Goal: Entertainment & Leisure: Consume media (video, audio)

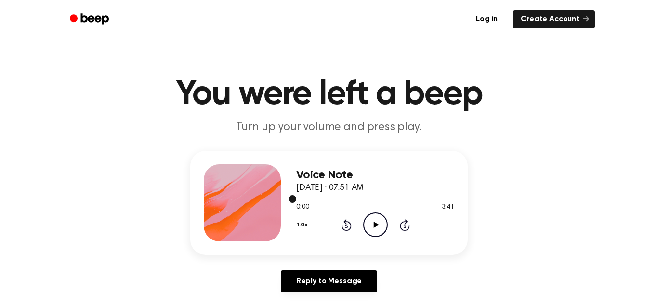
drag, startPoint x: 296, startPoint y: 197, endPoint x: 328, endPoint y: 199, distance: 31.8
click at [328, 199] on div at bounding box center [375, 199] width 158 height 8
click at [328, 199] on div at bounding box center [375, 198] width 158 height 1
click at [297, 195] on div at bounding box center [375, 199] width 158 height 8
click at [289, 196] on div "Voice Note September 18, 2025 · 07:51 AM 0:01 3:41 Your browser does not suppor…" at bounding box center [328, 203] width 277 height 104
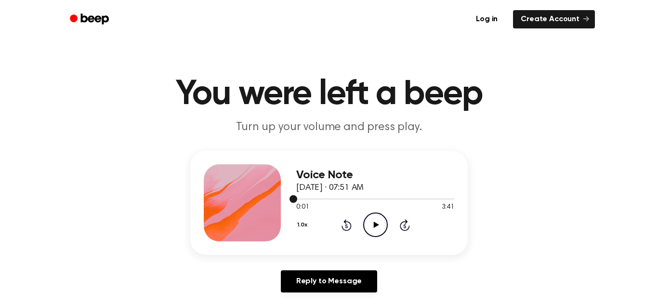
click at [293, 201] on span at bounding box center [293, 199] width 8 height 8
click at [293, 201] on span at bounding box center [292, 199] width 8 height 8
click at [294, 202] on span at bounding box center [292, 199] width 8 height 8
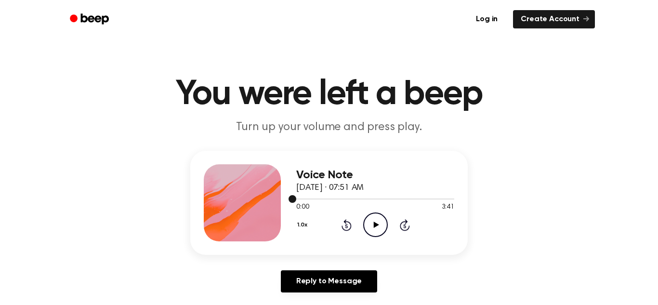
click at [294, 202] on span at bounding box center [292, 199] width 8 height 8
click at [376, 222] on icon "Play Audio" at bounding box center [375, 224] width 25 height 25
click at [379, 224] on icon "Pause Audio" at bounding box center [375, 224] width 25 height 25
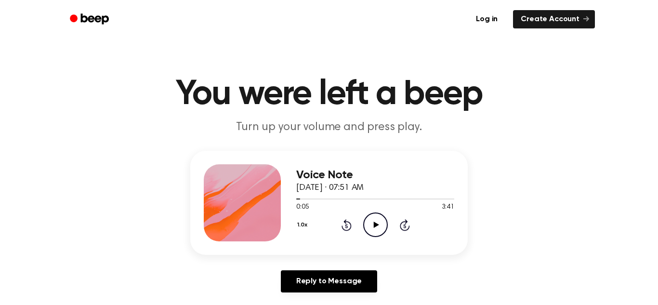
click at [376, 225] on icon at bounding box center [375, 224] width 5 height 6
drag, startPoint x: 298, startPoint y: 198, endPoint x: 286, endPoint y: 194, distance: 12.8
click at [286, 194] on div "Voice Note September 18, 2025 · 07:51 AM 0:08 3:41 Your browser does not suppor…" at bounding box center [328, 203] width 277 height 104
click at [296, 198] on div at bounding box center [304, 198] width 17 height 1
click at [365, 221] on icon "Pause Audio" at bounding box center [375, 224] width 25 height 25
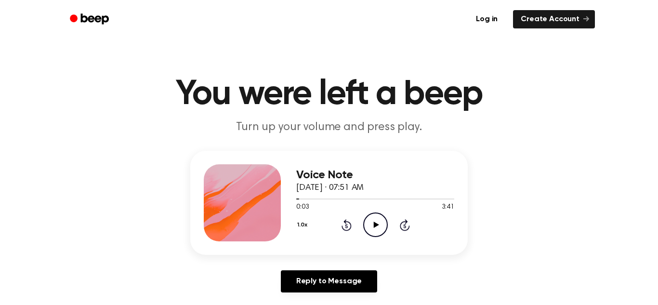
click at [364, 221] on circle at bounding box center [376, 225] width 24 height 24
click at [378, 229] on icon "Pause Audio" at bounding box center [375, 224] width 25 height 25
click at [378, 229] on icon "Play Audio" at bounding box center [375, 224] width 25 height 25
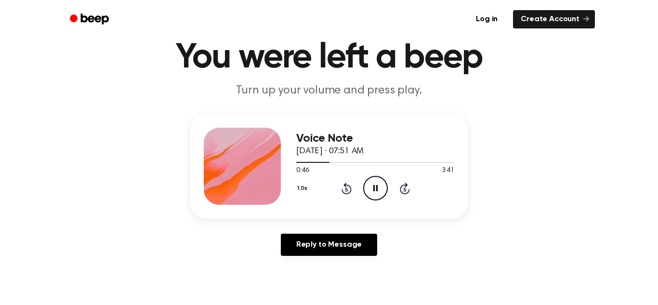
scroll to position [19, 0]
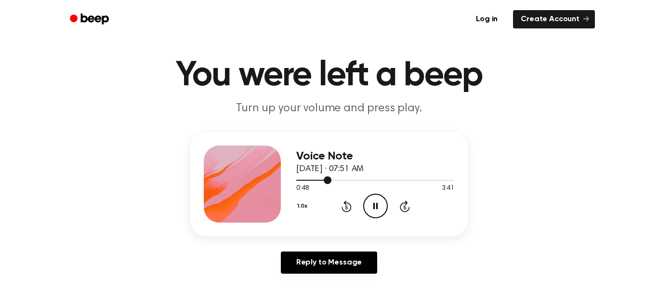
click at [296, 179] on div at bounding box center [375, 180] width 158 height 8
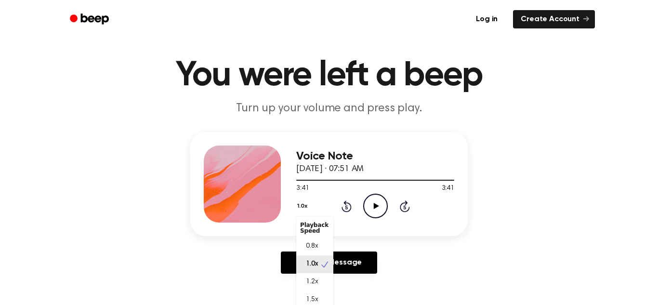
click at [301, 212] on button "1.0x" at bounding box center [303, 206] width 14 height 16
click at [320, 293] on div "1.5x" at bounding box center [314, 295] width 37 height 18
click at [368, 204] on icon "Play Audio" at bounding box center [375, 206] width 25 height 25
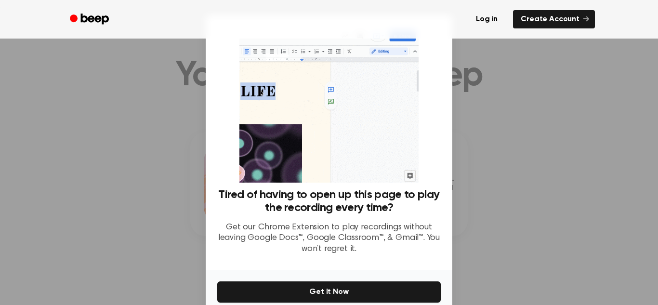
click at [364, 160] on img at bounding box center [328, 105] width 179 height 156
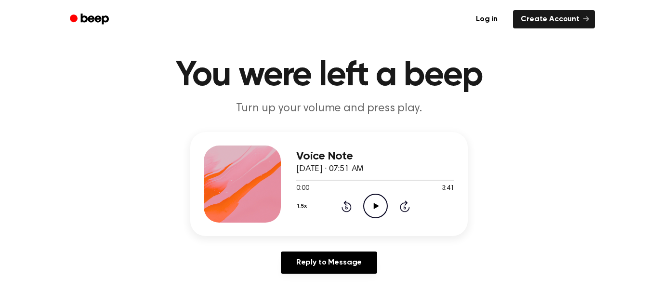
click at [373, 206] on icon "Play Audio" at bounding box center [375, 206] width 25 height 25
click at [304, 209] on button "1.5x" at bounding box center [303, 206] width 14 height 16
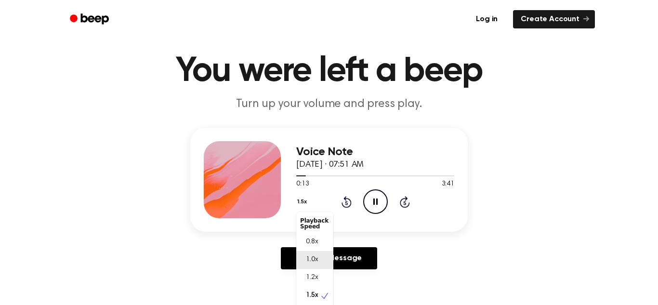
click at [315, 256] on span "1.0x" at bounding box center [312, 260] width 12 height 10
click at [452, 176] on div at bounding box center [375, 175] width 158 height 8
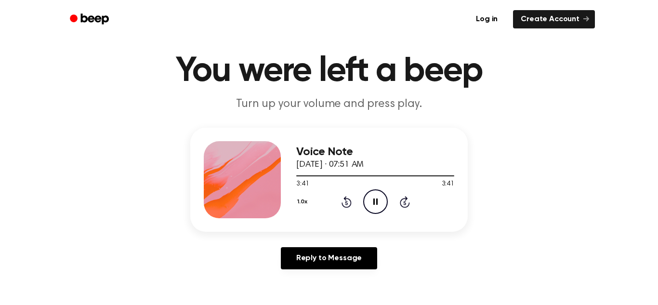
click at [373, 200] on icon at bounding box center [375, 201] width 4 height 6
drag, startPoint x: 236, startPoint y: 240, endPoint x: 287, endPoint y: 180, distance: 78.5
click at [287, 180] on div "Voice Note [DATE] · 07:51 AM 3:41 3:41 Your browser does not support the [objec…" at bounding box center [329, 202] width 635 height 149
click at [163, 181] on div "Voice Note [DATE] · 07:51 AM 3:41 3:41 Your browser does not support the [objec…" at bounding box center [329, 202] width 635 height 149
drag, startPoint x: 113, startPoint y: 95, endPoint x: 165, endPoint y: 100, distance: 52.2
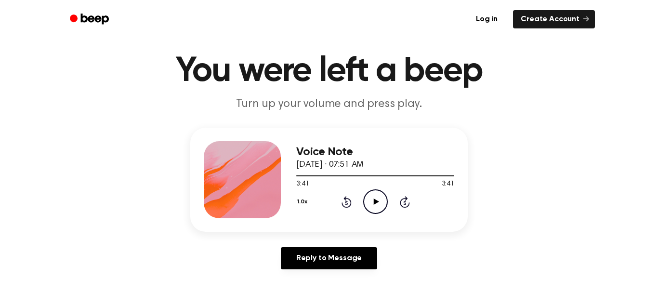
click at [165, 100] on header "You were left a beep Turn up your volume and press play." at bounding box center [329, 83] width 635 height 58
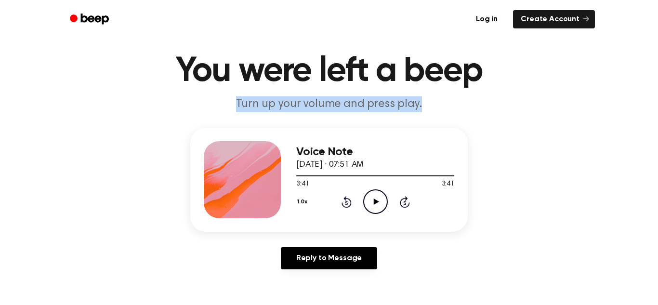
drag, startPoint x: 501, startPoint y: 44, endPoint x: 114, endPoint y: 165, distance: 405.7
click at [114, 165] on main "You were left a beep Turn up your volume and press play. Voice Note [DATE] · 07…" at bounding box center [329, 274] width 658 height 594
click at [494, 63] on h1 "You were left a beep" at bounding box center [328, 71] width 493 height 35
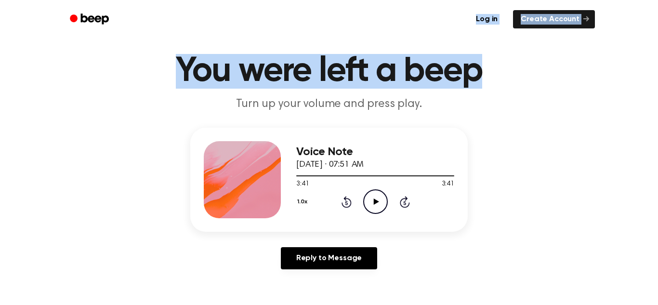
drag, startPoint x: 493, startPoint y: 61, endPoint x: 229, endPoint y: 37, distance: 265.0
click at [634, 12] on header "Log in Create Account" at bounding box center [329, 19] width 658 height 39
drag, startPoint x: 602, startPoint y: 24, endPoint x: 508, endPoint y: 44, distance: 96.1
